Goal: Find specific page/section: Find specific page/section

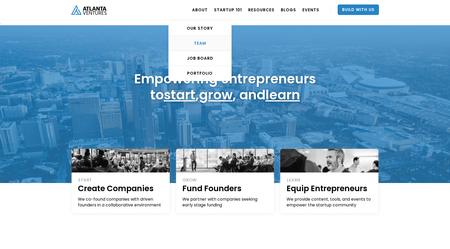
click at [205, 39] on link "TEAM" at bounding box center [200, 43] width 63 height 15
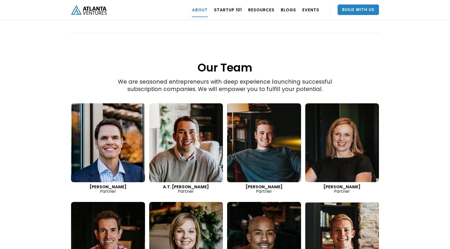
scroll to position [690, 0]
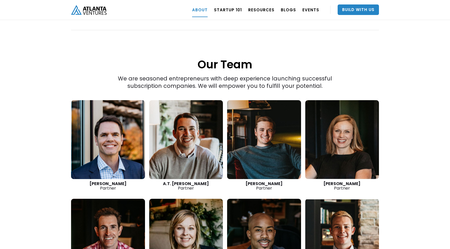
click at [118, 121] on link at bounding box center [108, 139] width 74 height 79
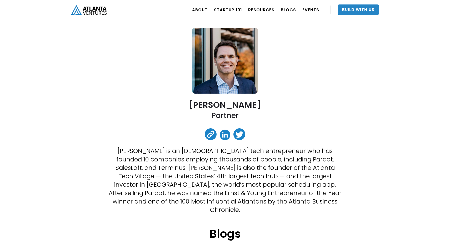
scroll to position [30, 0]
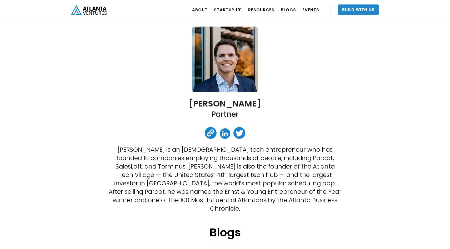
drag, startPoint x: 187, startPoint y: 102, endPoint x: 277, endPoint y: 103, distance: 90.2
copy h2 "[PERSON_NAME]"
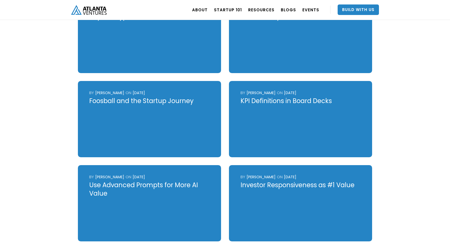
scroll to position [288, 0]
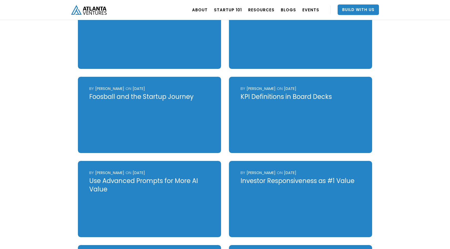
click at [261, 93] on div "KPI Definitions in Board Decks" at bounding box center [300, 97] width 120 height 8
